Goal: Task Accomplishment & Management: Manage account settings

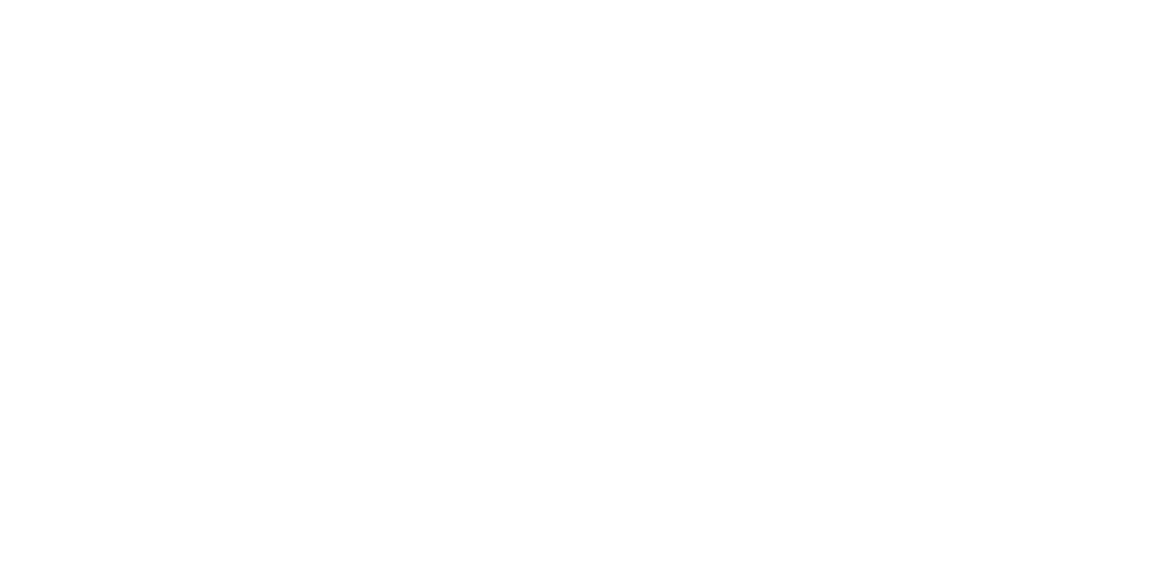
select select "*"
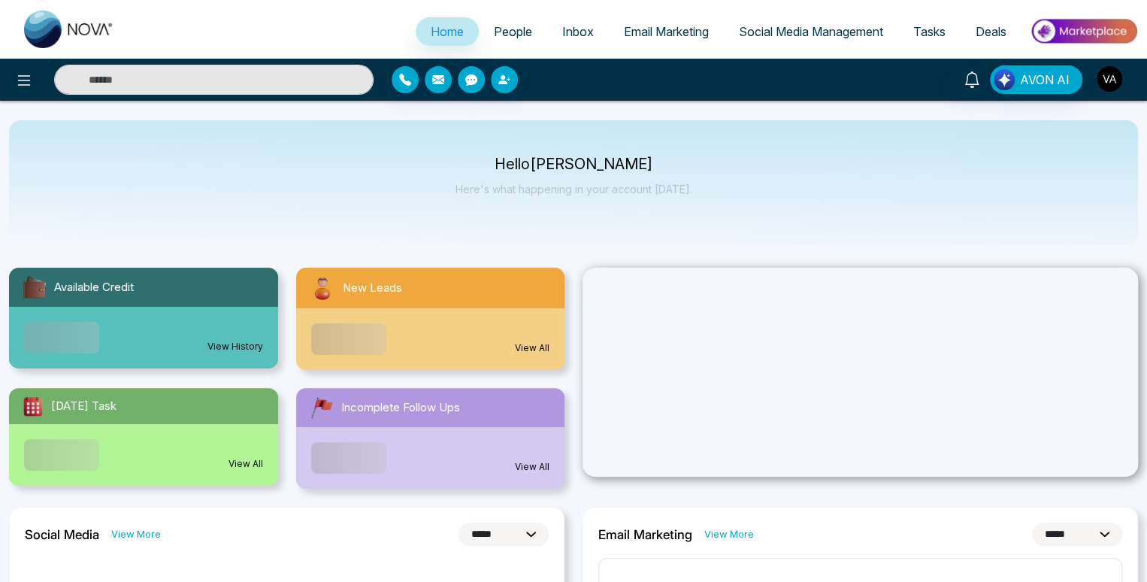
click at [1108, 79] on img "button" at bounding box center [1109, 79] width 26 height 26
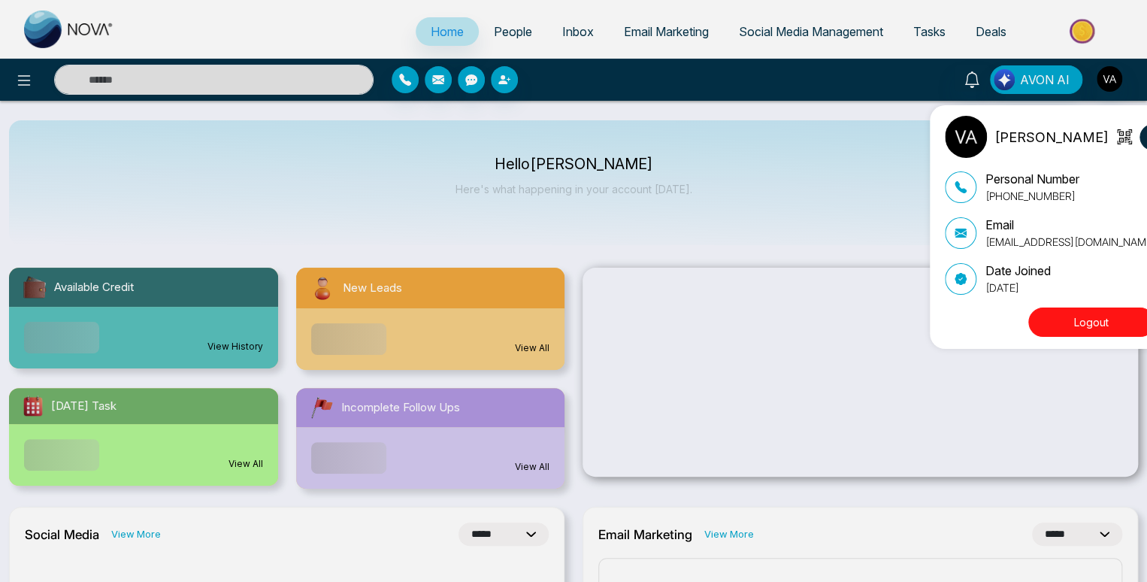
click at [1028, 322] on button "Logout" at bounding box center [1091, 321] width 126 height 29
